Goal: Task Accomplishment & Management: Manage account settings

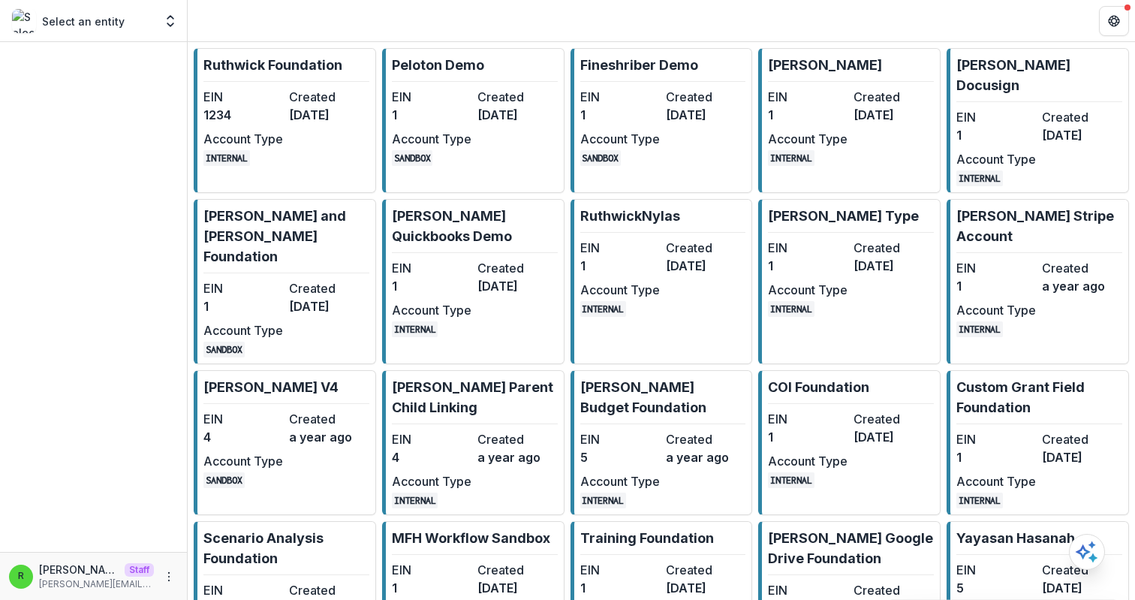
click at [268, 93] on dt "EIN" at bounding box center [244, 97] width 80 height 18
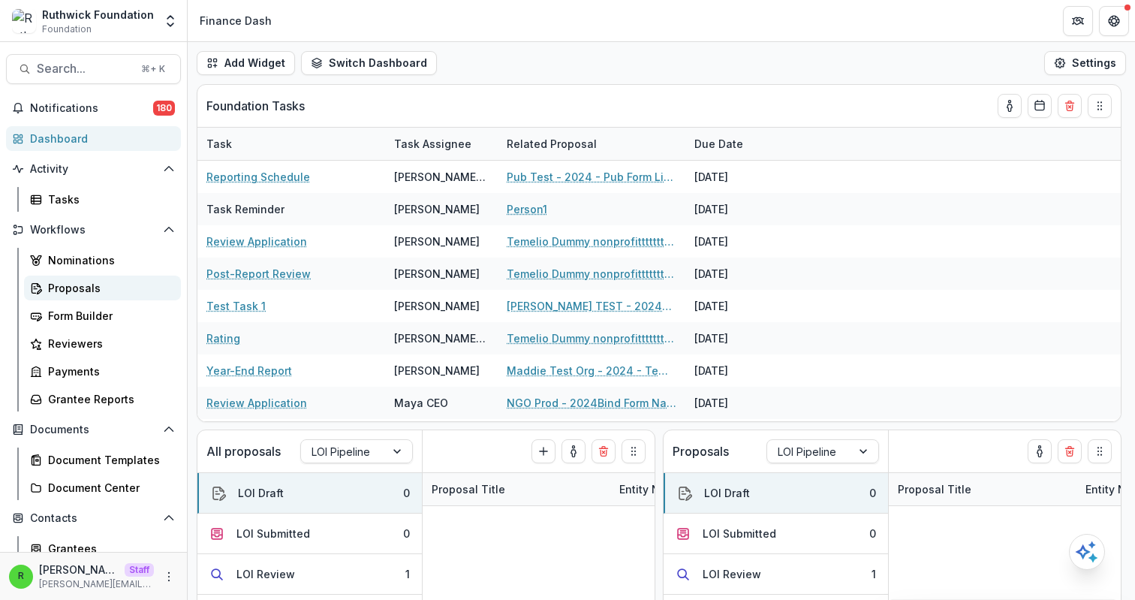
click at [97, 295] on div "Proposals" at bounding box center [108, 288] width 121 height 16
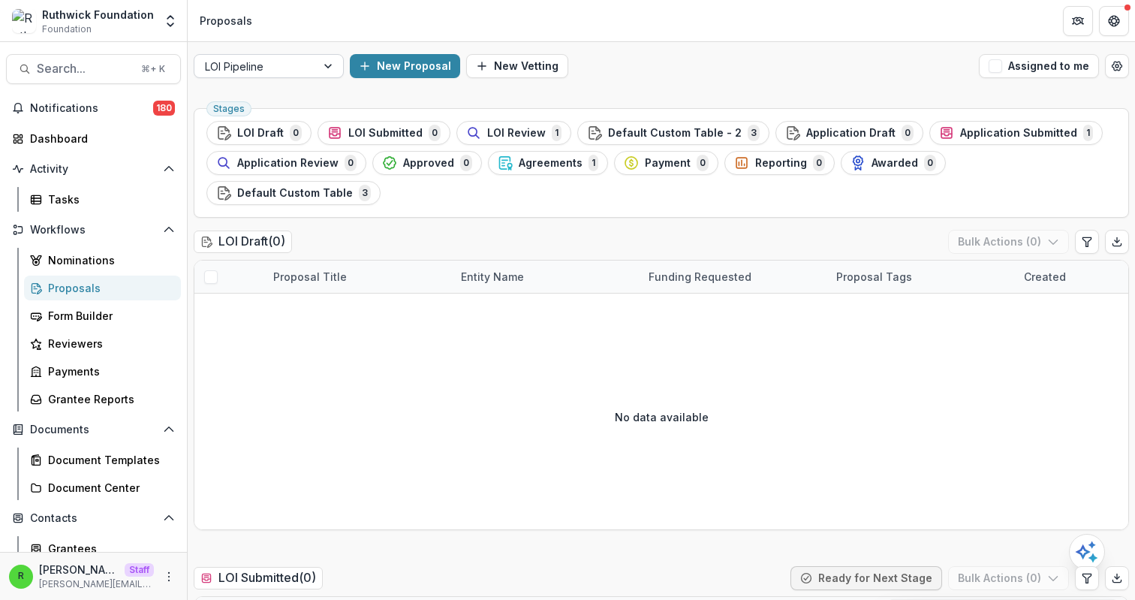
click at [296, 72] on div at bounding box center [255, 66] width 101 height 19
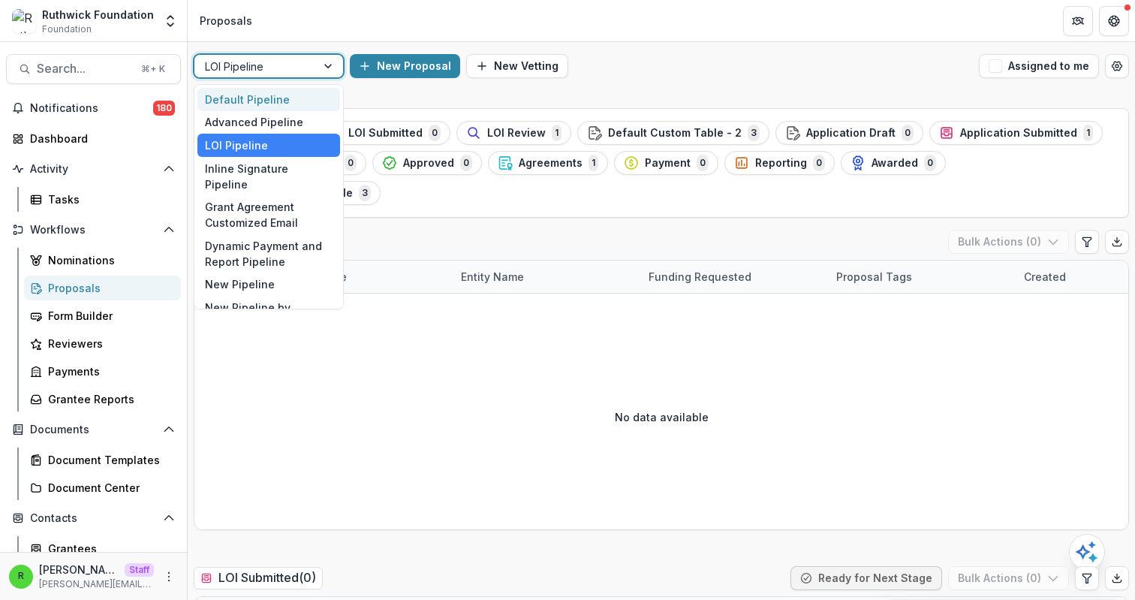
click at [304, 96] on div "Default Pipeline" at bounding box center [268, 99] width 143 height 23
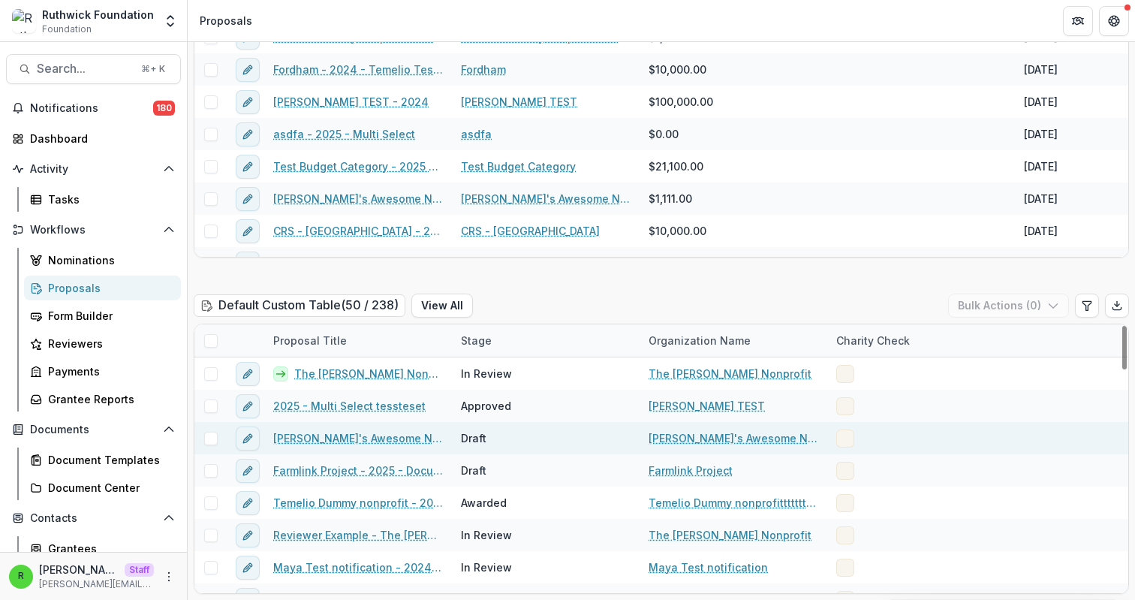
scroll to position [30, 0]
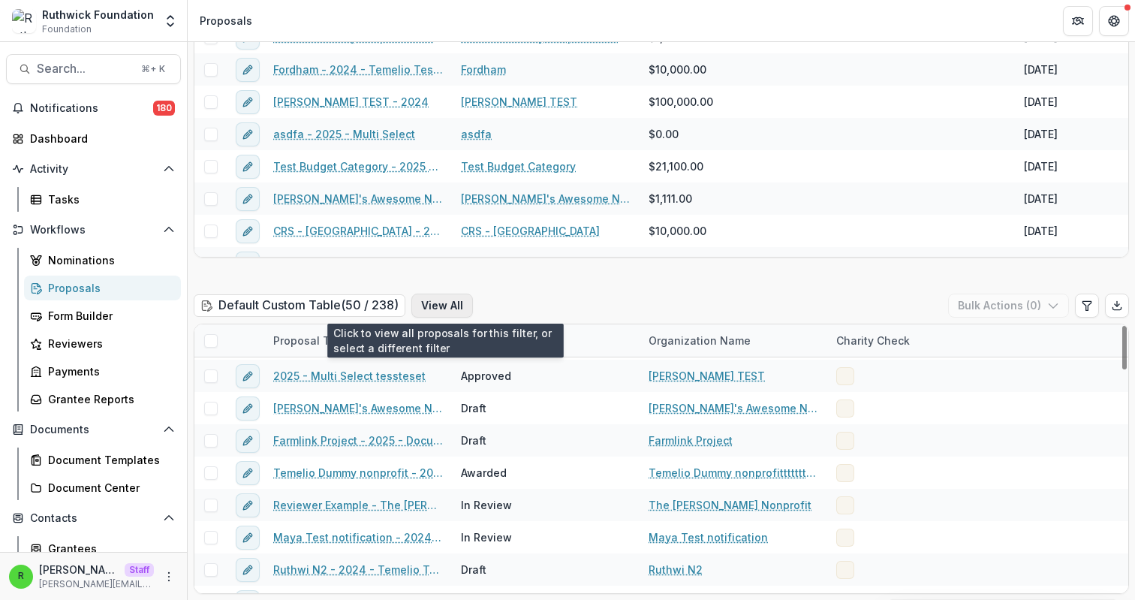
click at [456, 310] on button "View All" at bounding box center [443, 306] width 62 height 24
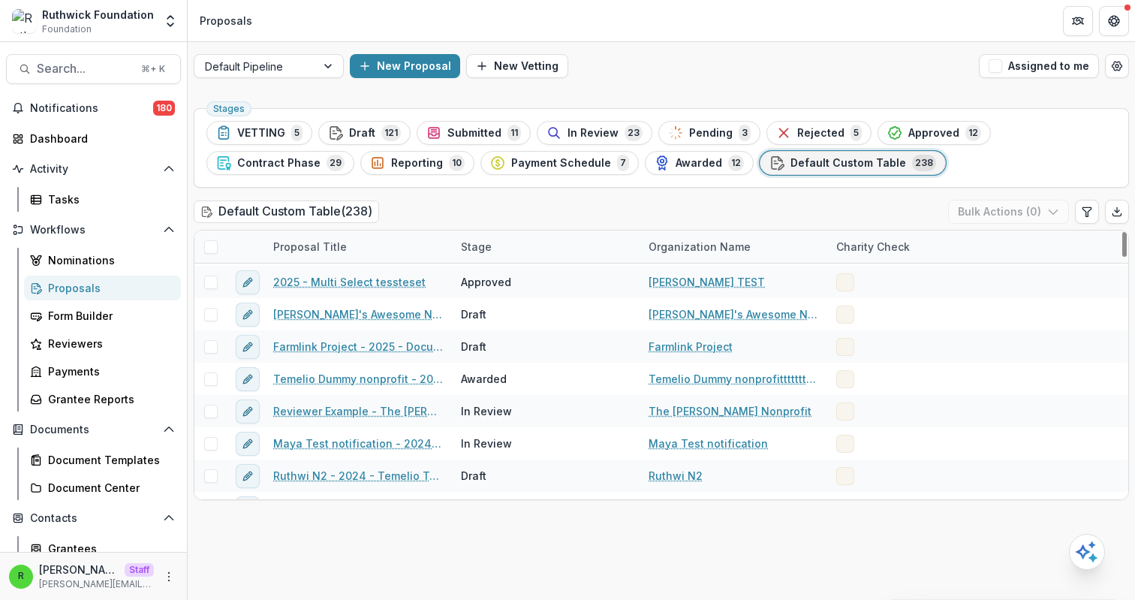
click at [213, 242] on span at bounding box center [211, 247] width 14 height 14
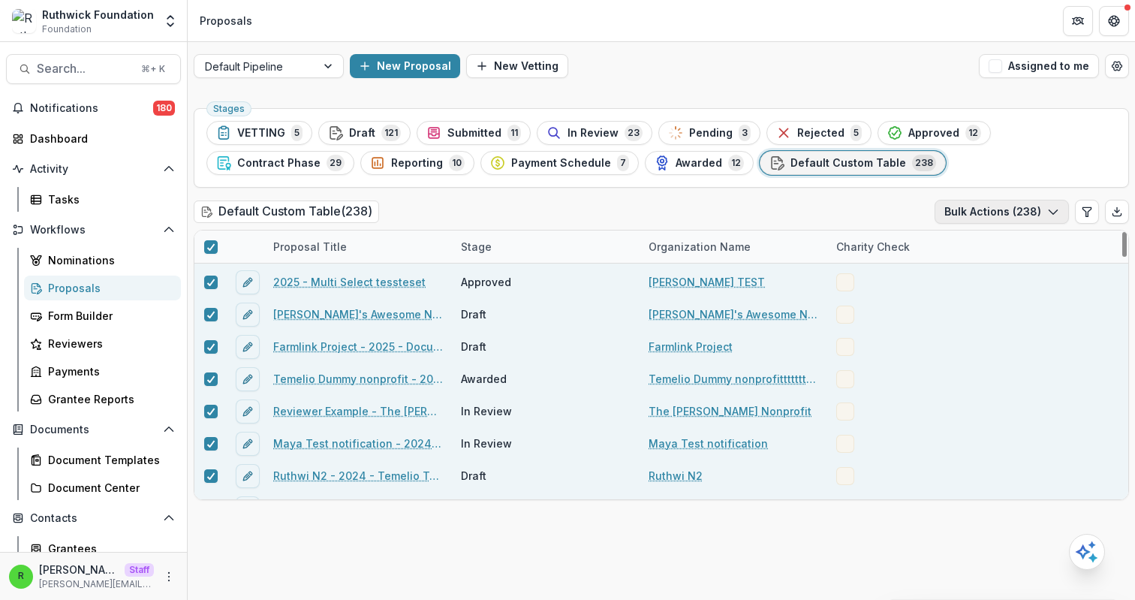
click at [1024, 212] on button "Bulk Actions ( 238 )" at bounding box center [1002, 212] width 134 height 24
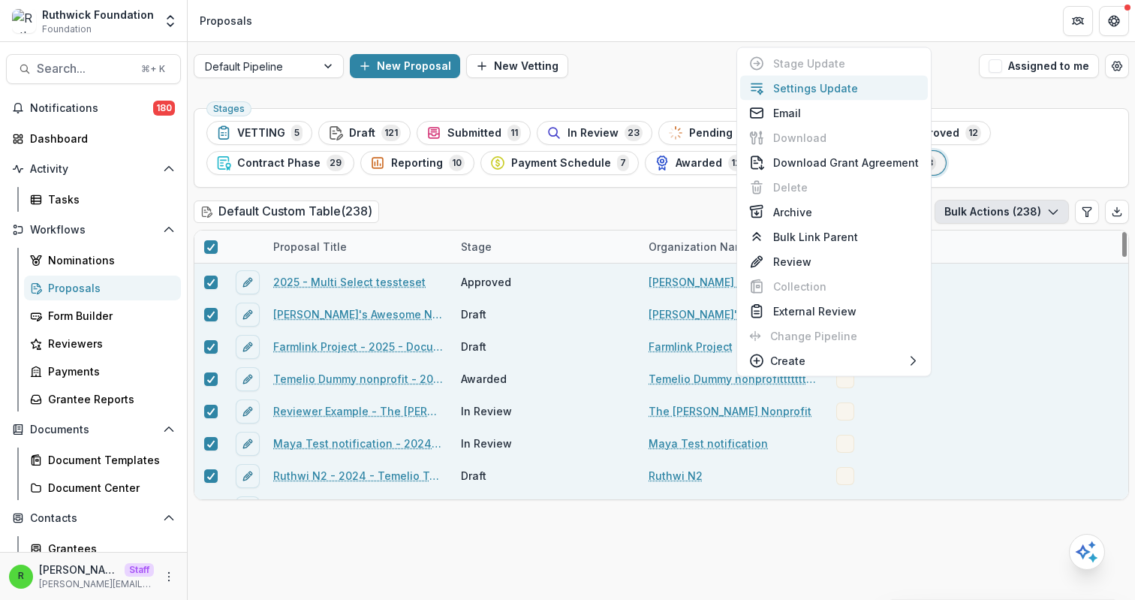
click at [834, 84] on button "Settings Update" at bounding box center [834, 88] width 188 height 25
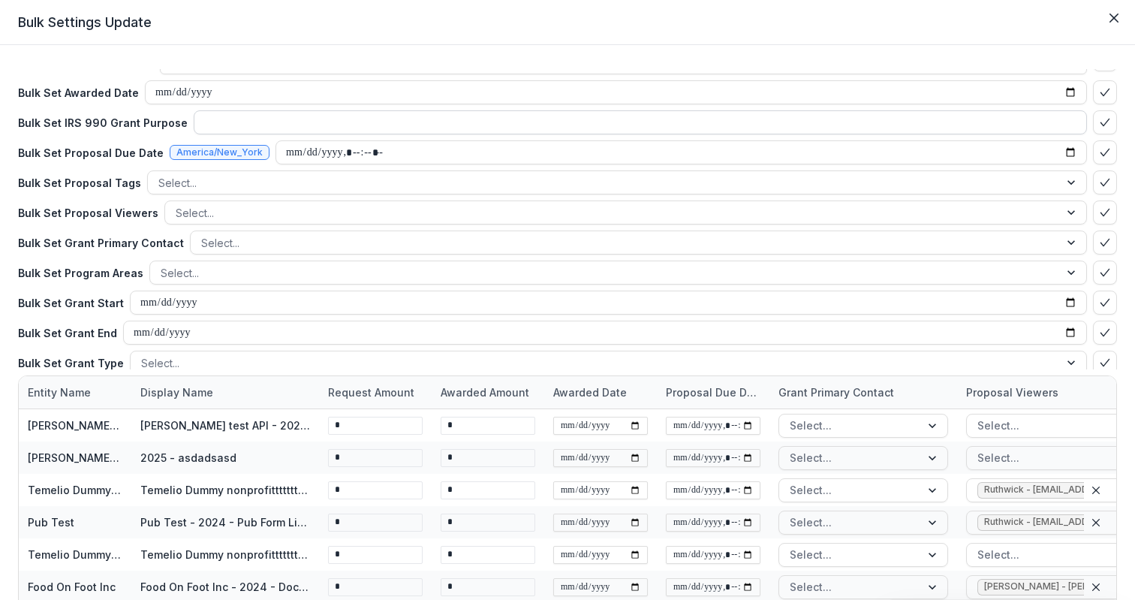
scroll to position [110, 0]
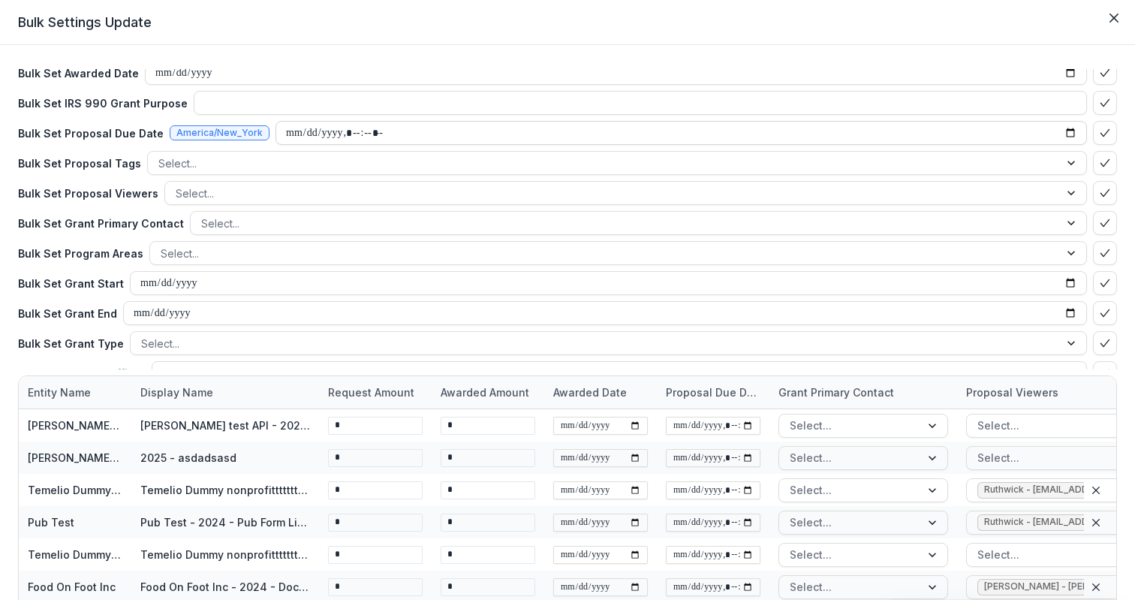
click at [1061, 137] on input "datetime-local" at bounding box center [682, 133] width 812 height 24
type input "**********"
click at [977, 117] on div "Need Help? See how bulk update works Bulk Set Request Amount ** Bulk Set Awarde…" at bounding box center [567, 219] width 1099 height 300
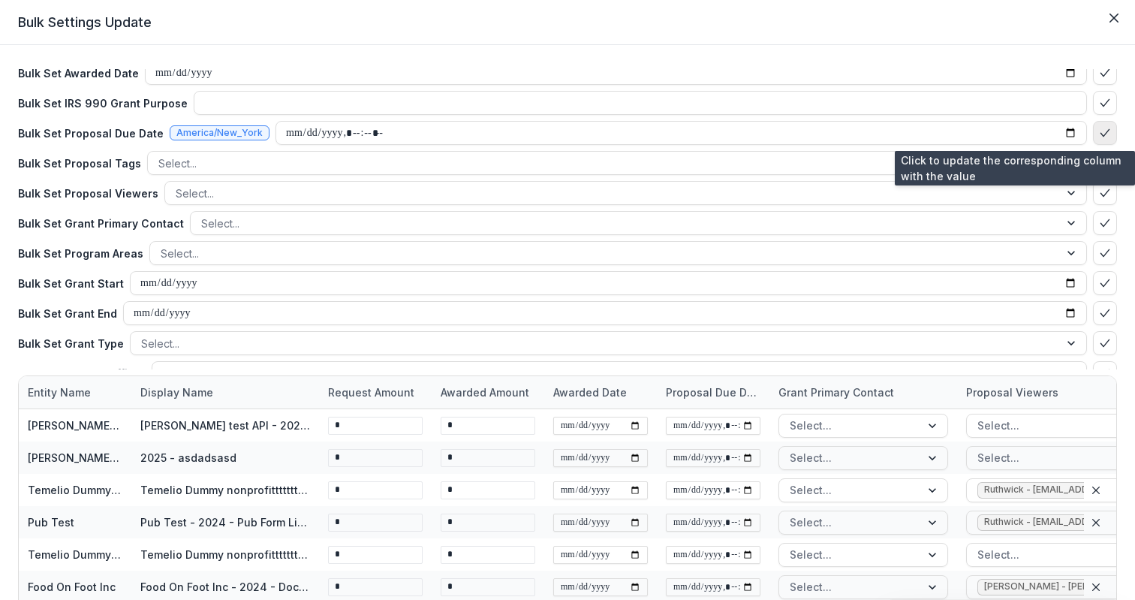
click at [1099, 135] on icon "bulk-confirm-option" at bounding box center [1105, 133] width 12 height 12
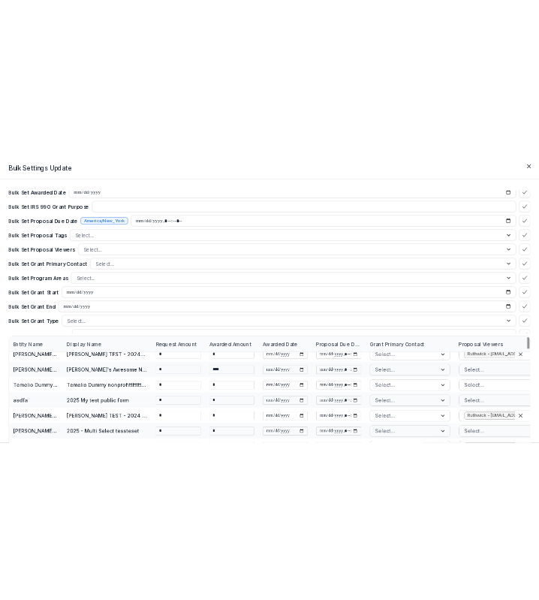
scroll to position [281, 0]
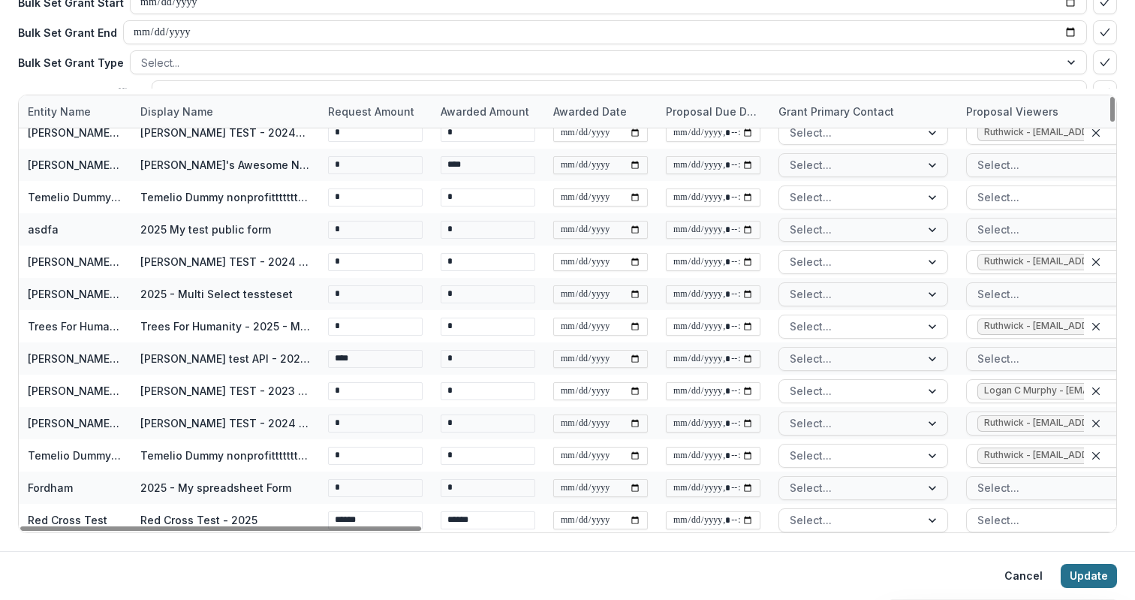
click at [1074, 571] on button "Update" at bounding box center [1089, 576] width 56 height 24
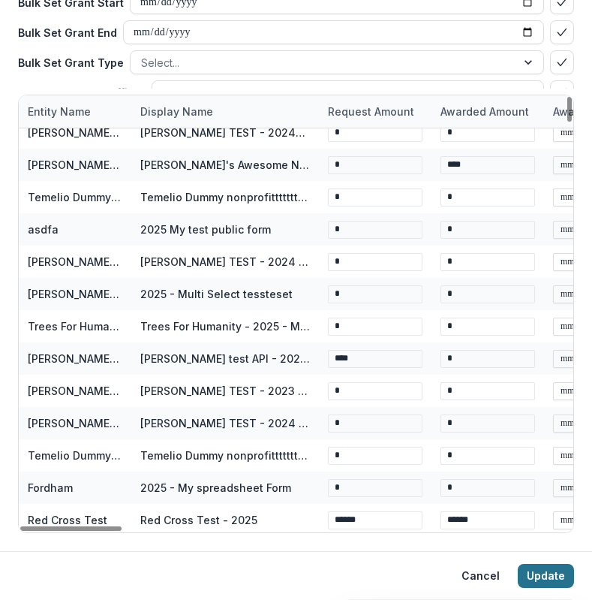
click at [547, 573] on button "Update" at bounding box center [546, 576] width 56 height 24
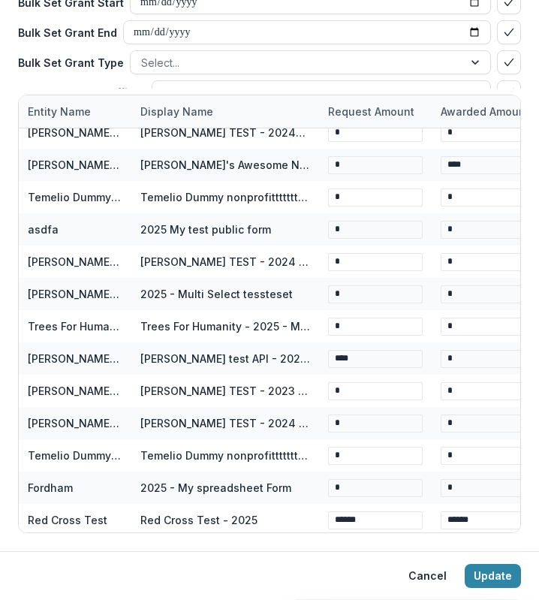
click at [526, 87] on div "Need Help? See how bulk update works Bulk Set Request Amount ** Bulk Set Awarde…" at bounding box center [269, 157] width 539 height 787
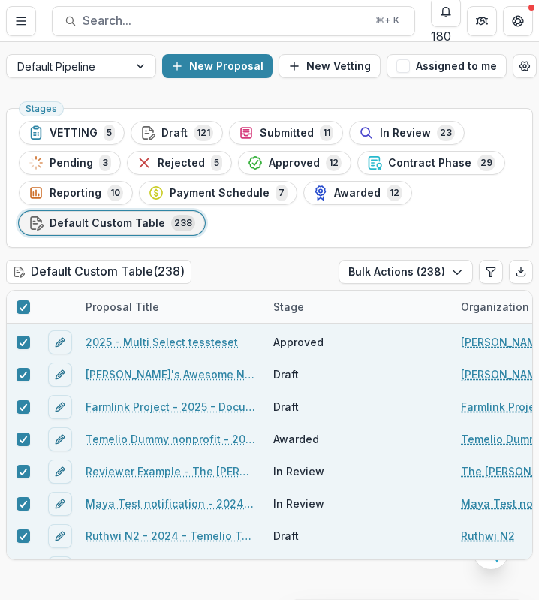
click at [287, 231] on ul "Stages VETTING 5 Draft 121 Submitted 11 In Review 23 Pending 3 Rejected 5 Appro…" at bounding box center [270, 178] width 502 height 114
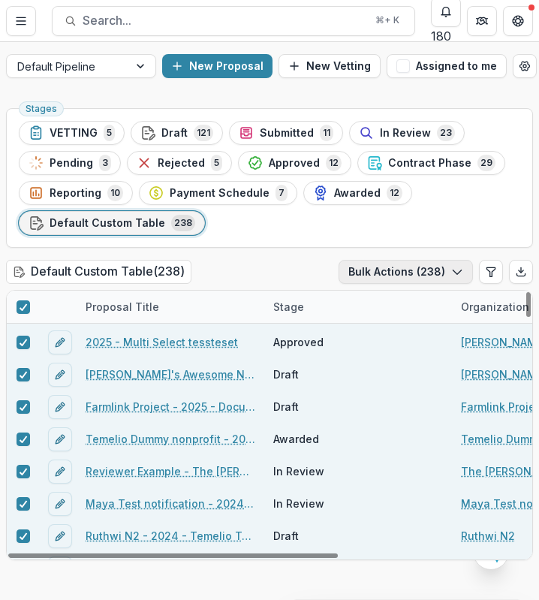
click at [446, 273] on button "Bulk Actions ( 238 )" at bounding box center [406, 272] width 134 height 24
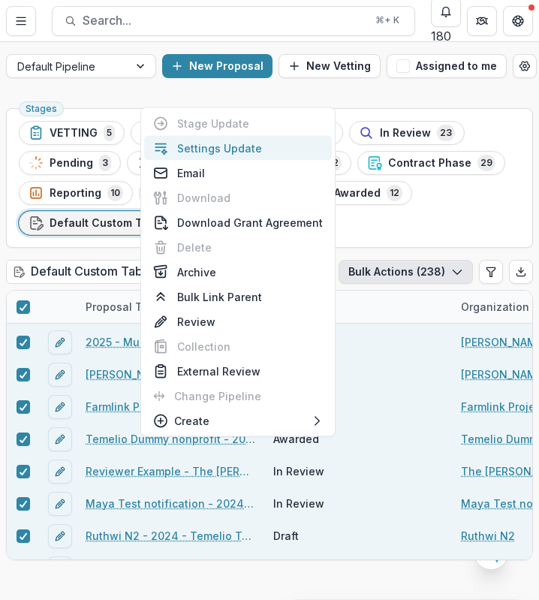
click at [240, 149] on button "Settings Update" at bounding box center [238, 148] width 188 height 25
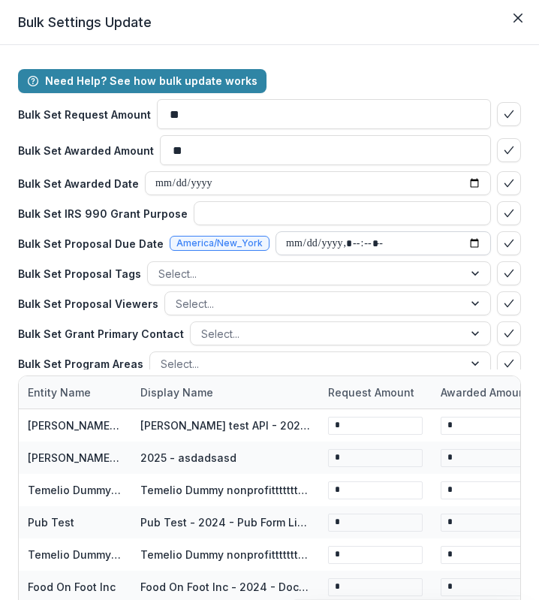
click at [465, 241] on input "datetime-local" at bounding box center [384, 243] width 216 height 24
type input "**********"
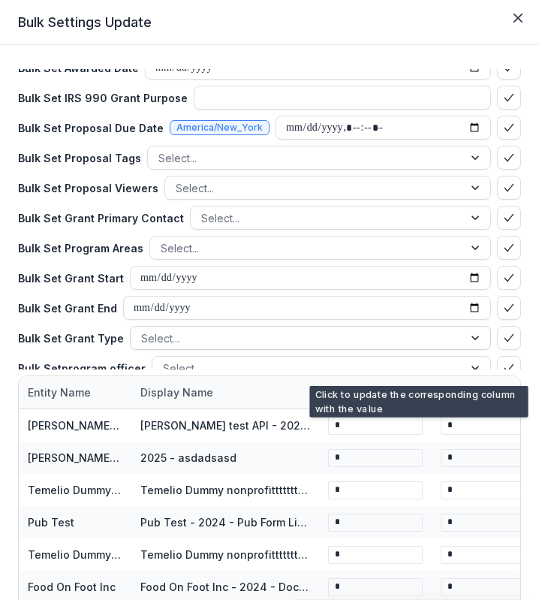
scroll to position [0, 0]
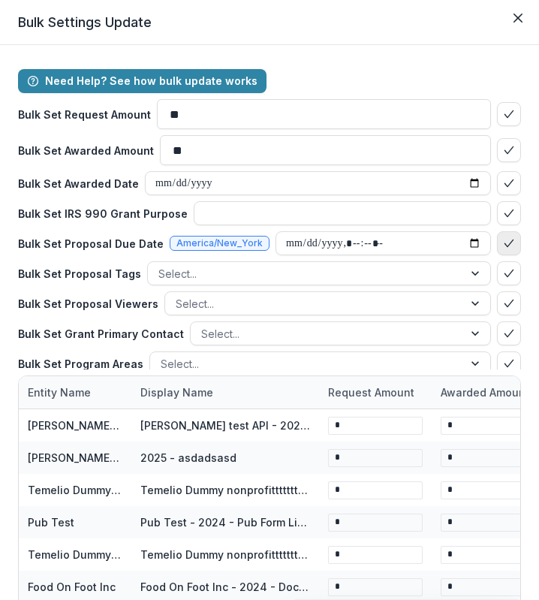
click at [503, 241] on icon "bulk-confirm-option" at bounding box center [509, 243] width 12 height 12
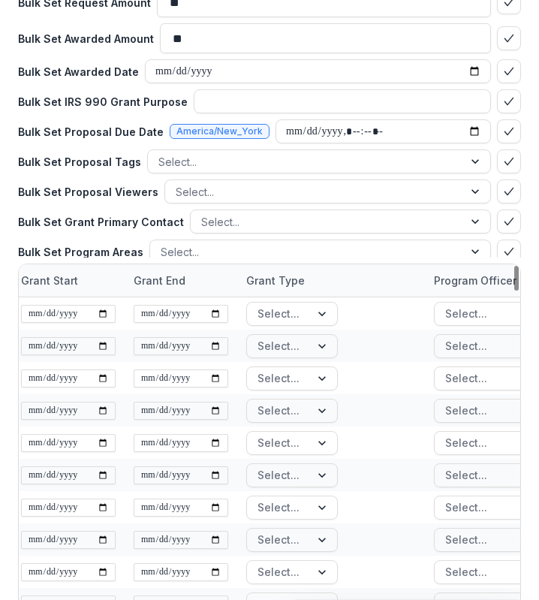
scroll to position [281, 0]
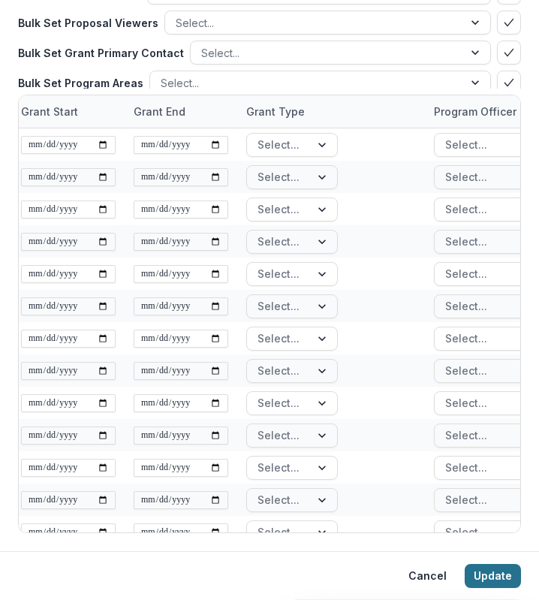
click at [488, 579] on button "Update" at bounding box center [493, 576] width 56 height 24
click at [520, 64] on div "Need Help? See how bulk update works Bulk Set Request Amount ** Bulk Set Awarde…" at bounding box center [269, 157] width 539 height 787
